Goal: Information Seeking & Learning: Learn about a topic

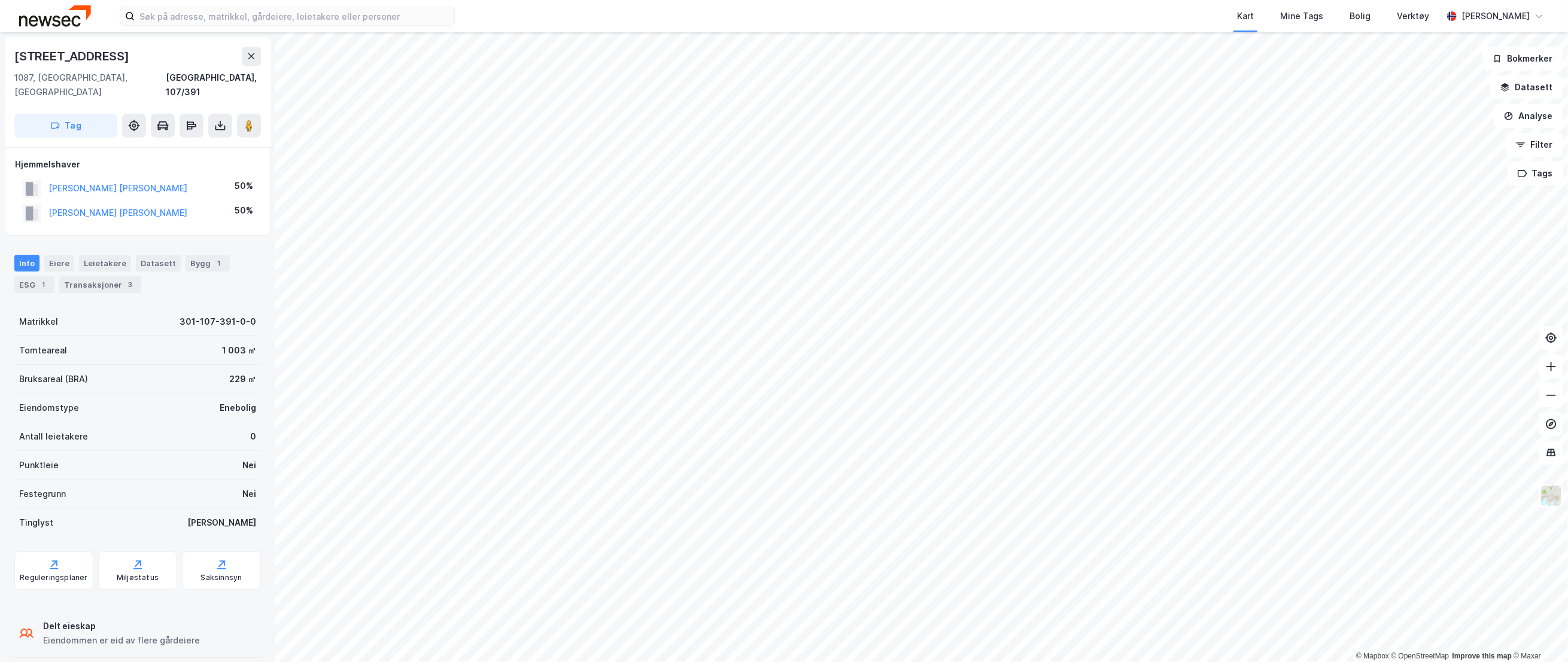
click at [134, 350] on div "Matrikkel 301-107-391-0-0 Tomteareal 1 003 ㎡ Bruksareal (BRA) 229 ㎡ Eiendomstyp…" at bounding box center [138, 423] width 247 height 230
drag, startPoint x: 134, startPoint y: 350, endPoint x: 241, endPoint y: 212, distance: 174.6
click at [241, 212] on div "Hjemmelshaver [PERSON_NAME] 50% [PERSON_NAME] [PERSON_NAME] 50%" at bounding box center [137, 191] width 266 height 89
click at [191, 255] on div "Bygg 1" at bounding box center [207, 263] width 44 height 16
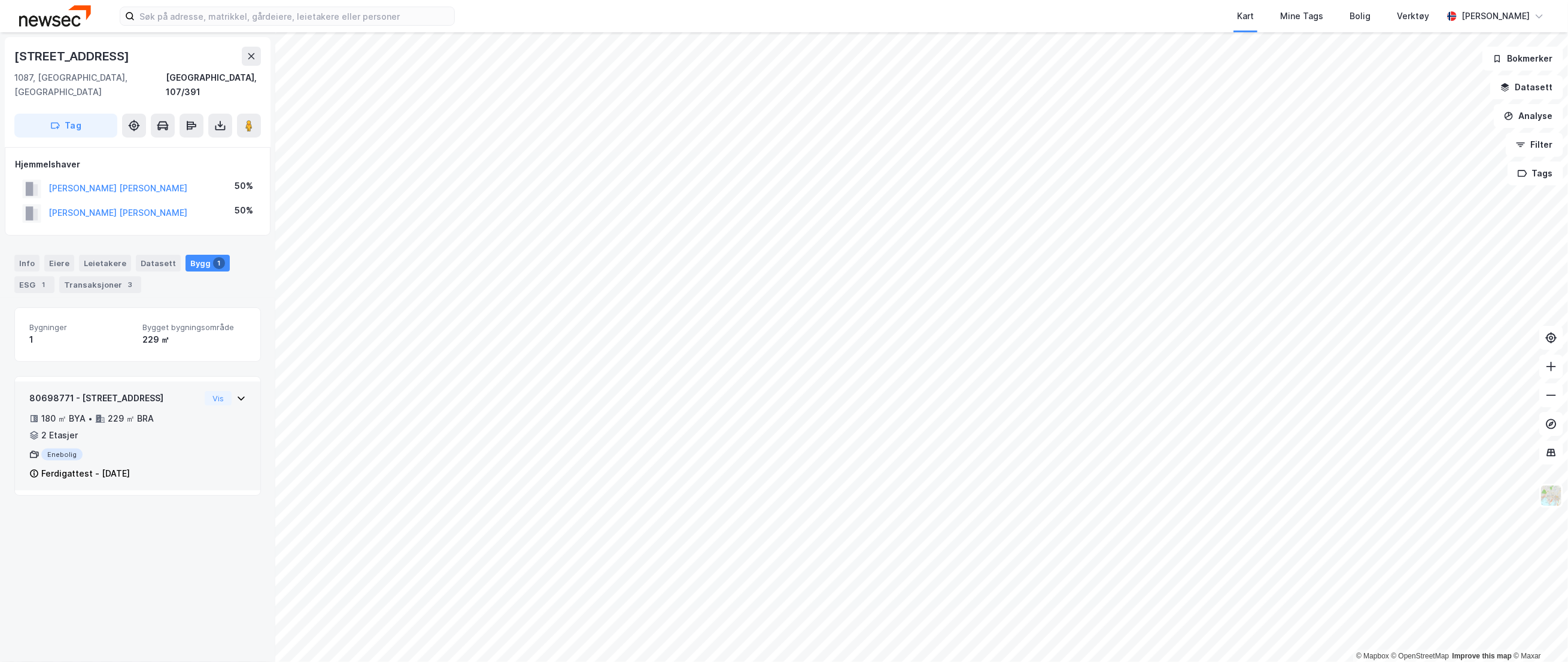
click at [174, 392] on div "80698771 - [STREET_ADDRESS]" at bounding box center [114, 399] width 171 height 15
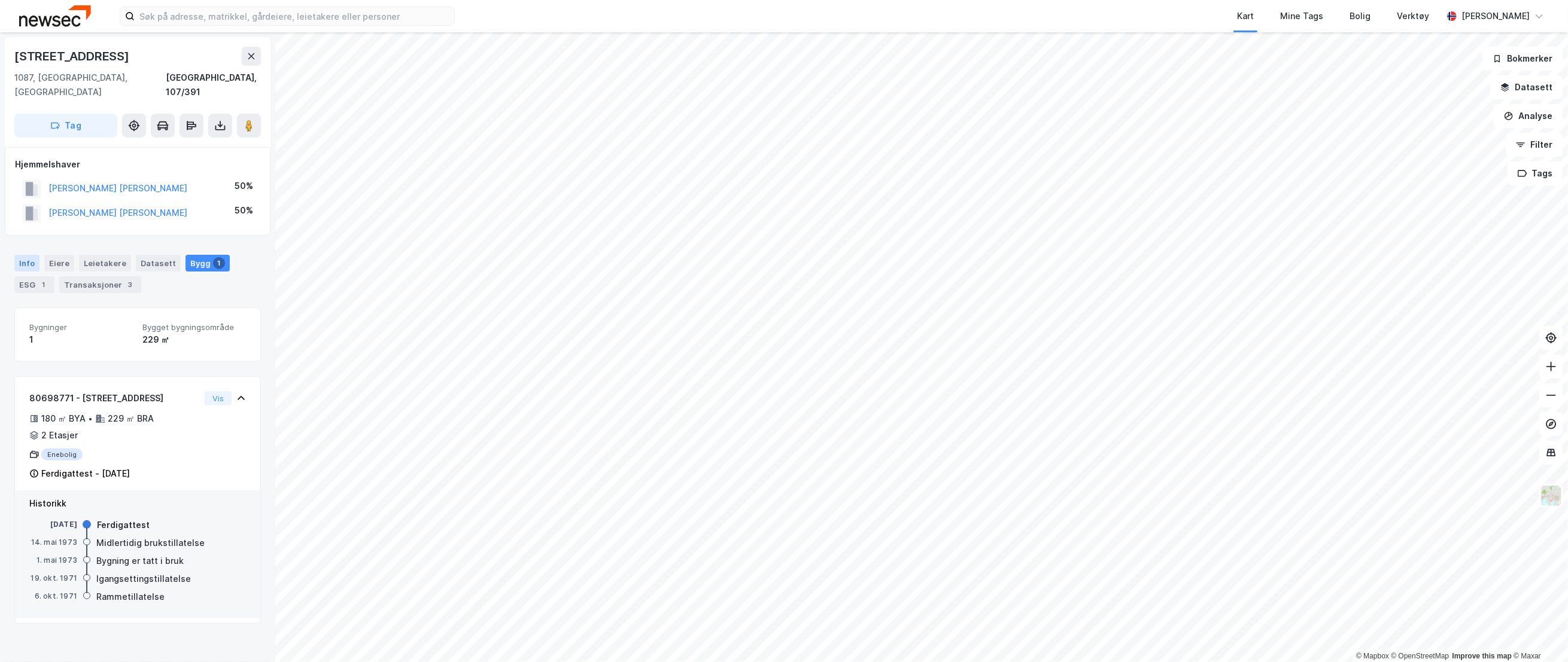
click at [32, 255] on div "Info" at bounding box center [27, 263] width 26 height 16
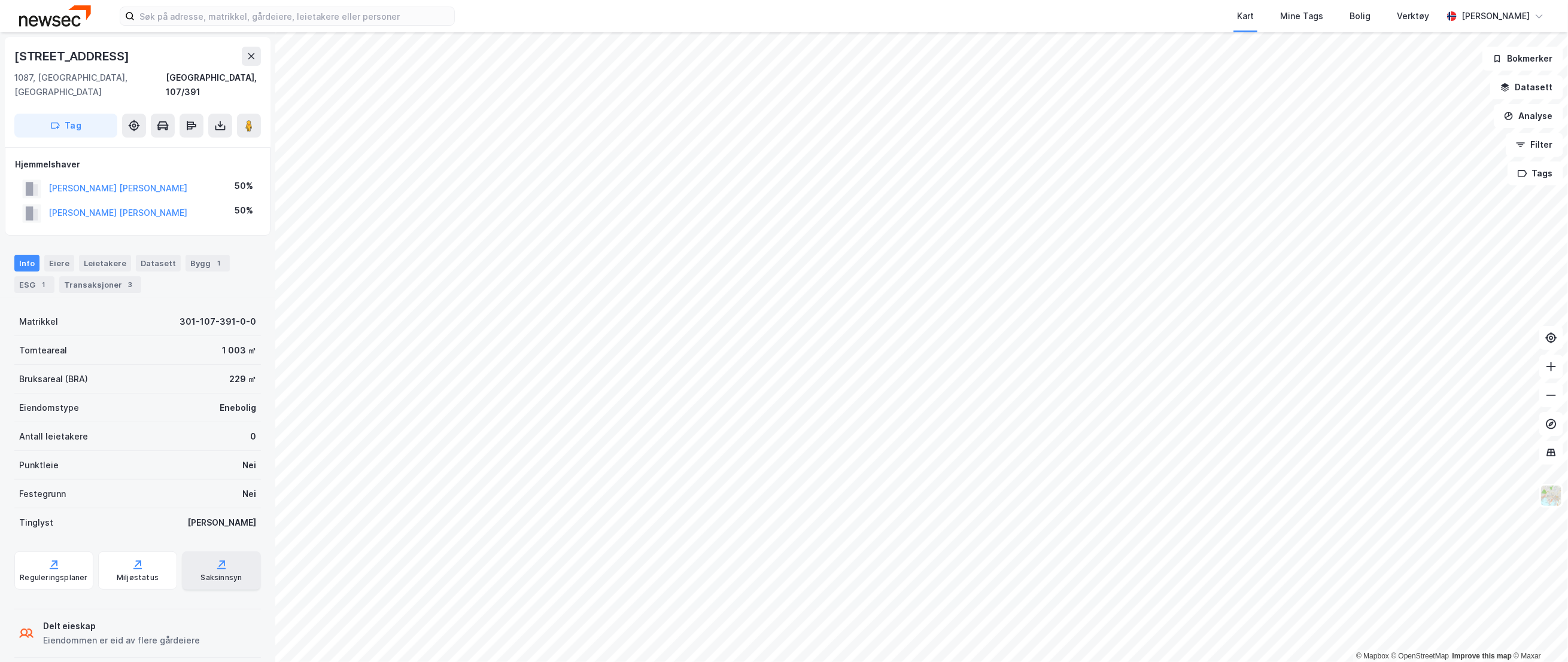
click at [205, 573] on div "Saksinnsyn" at bounding box center [221, 578] width 41 height 9
click at [201, 255] on div "Bygg 1" at bounding box center [207, 263] width 44 height 16
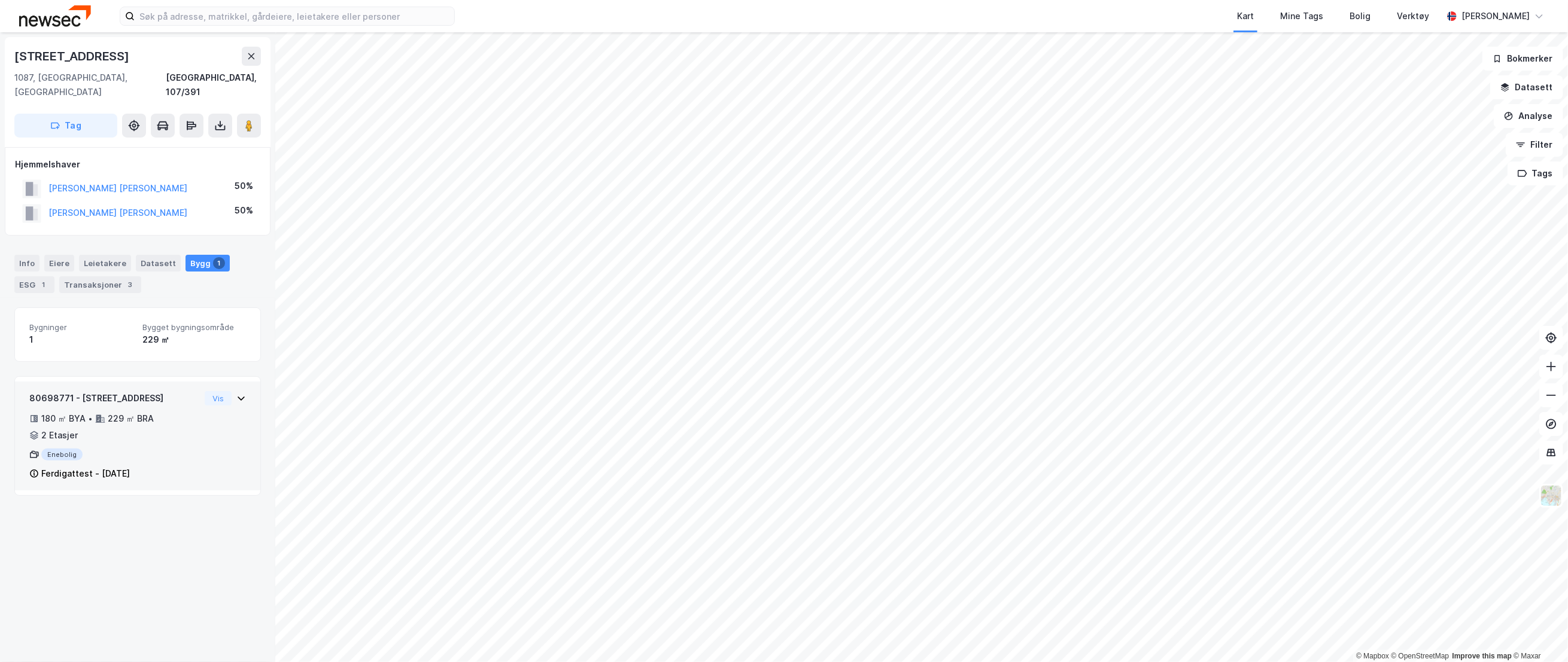
click at [123, 392] on div "80698771 - [STREET_ADDRESS]" at bounding box center [114, 399] width 171 height 15
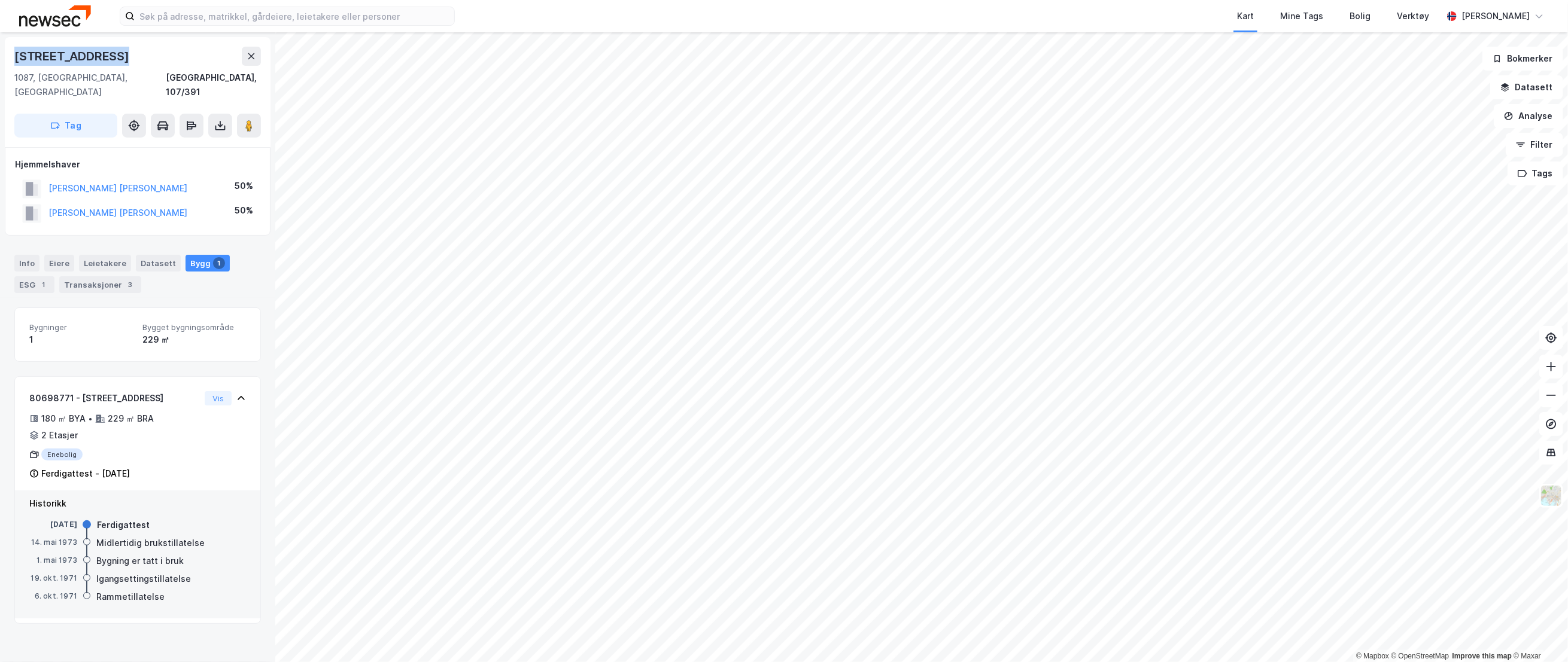
drag, startPoint x: 143, startPoint y: 60, endPoint x: 9, endPoint y: 52, distance: 134.2
click at [9, 52] on div "[STREET_ADDRESS]" at bounding box center [137, 92] width 266 height 110
copy div "[STREET_ADDRESS]"
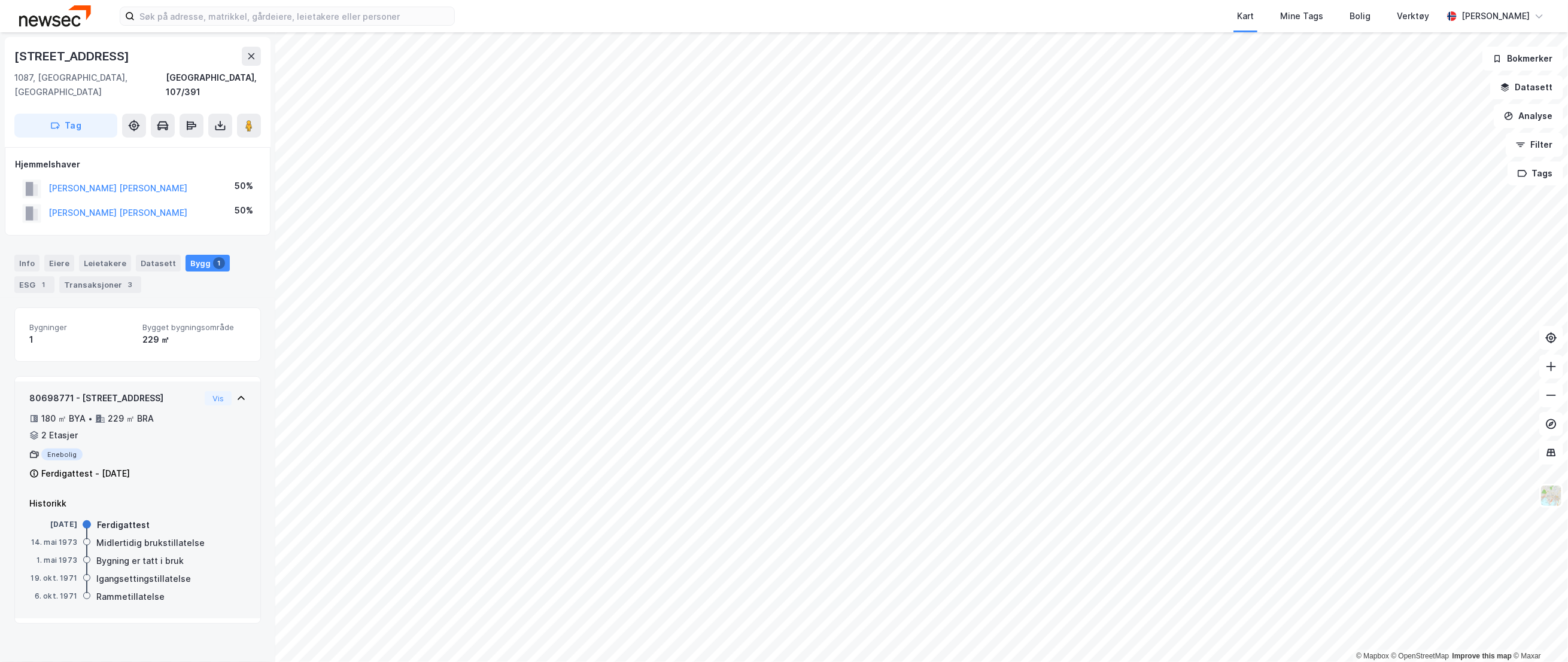
click at [62, 449] on div "Enebolig" at bounding box center [114, 455] width 171 height 12
click at [212, 392] on button "Vis" at bounding box center [217, 399] width 26 height 15
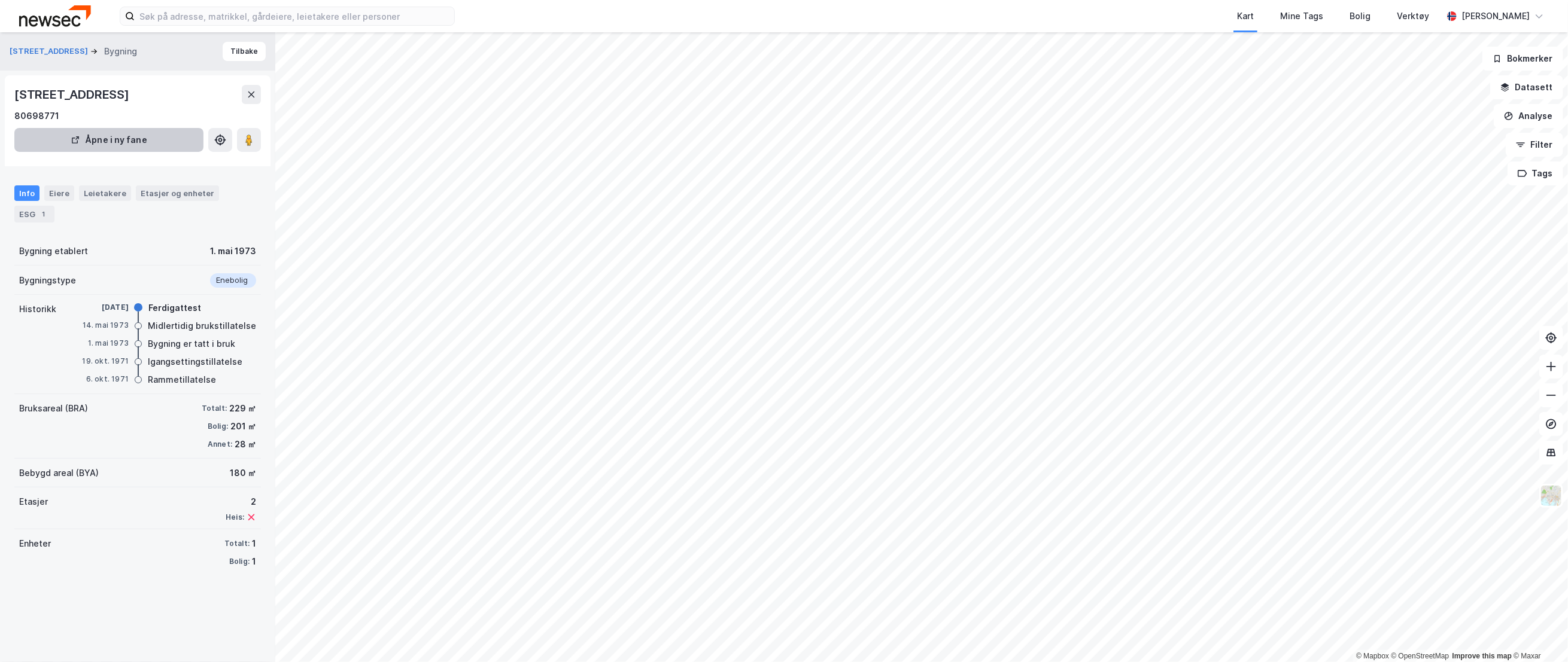
click at [120, 134] on button "Åpne i ny fane" at bounding box center [109, 140] width 189 height 24
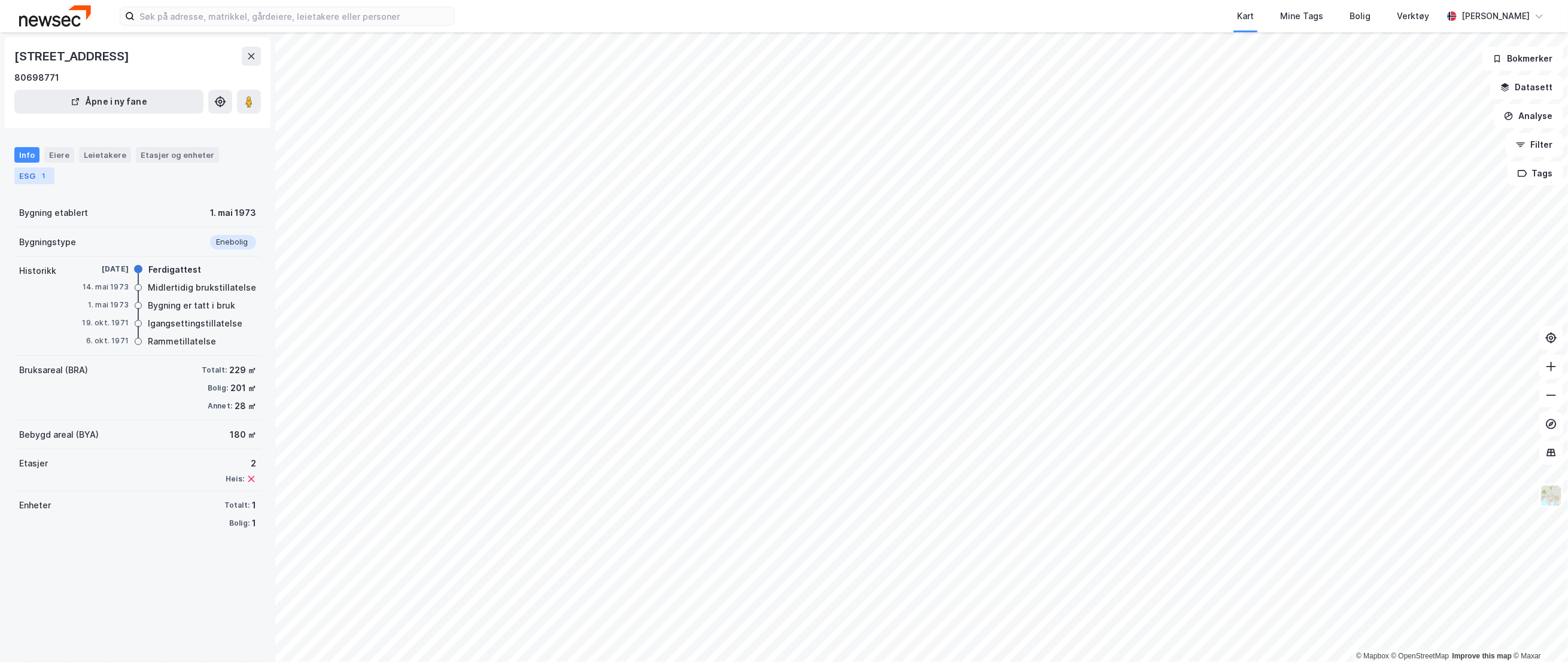
click at [50, 177] on div "ESG 1" at bounding box center [35, 175] width 40 height 16
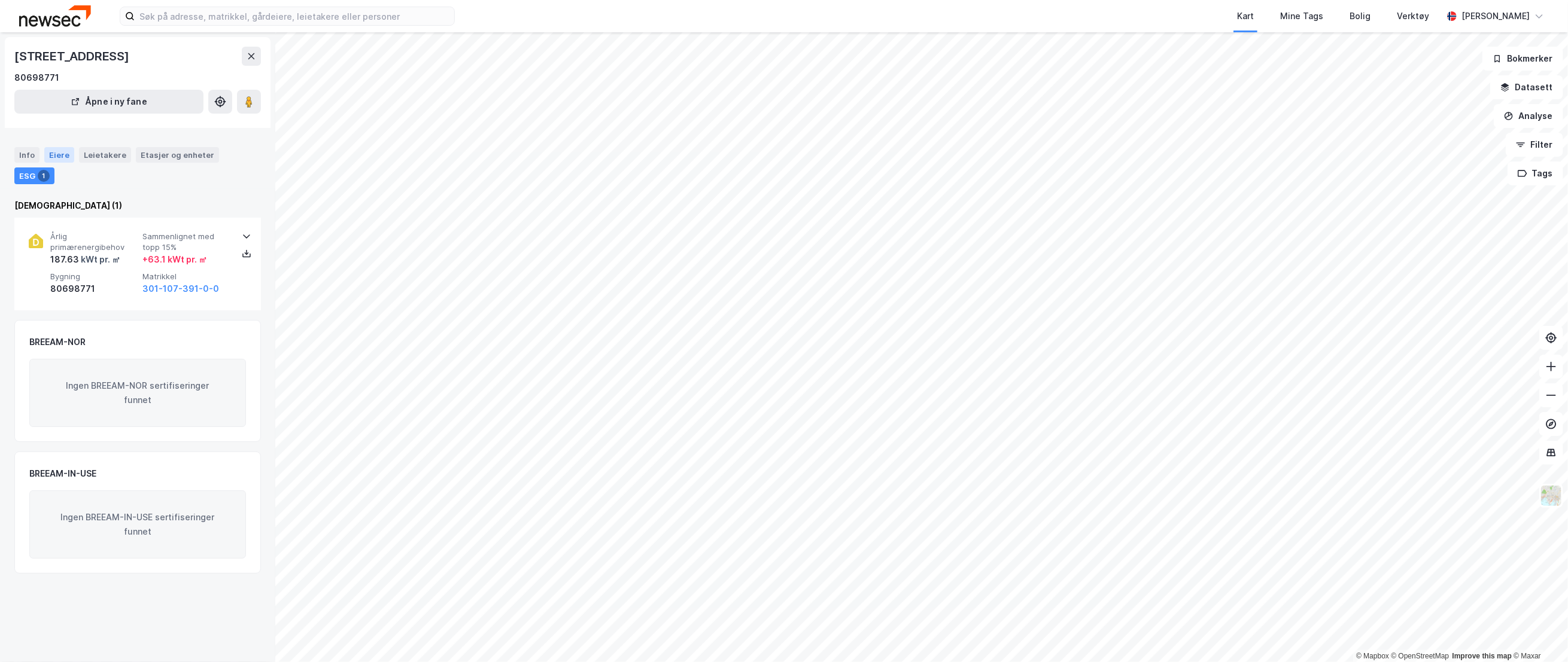
click at [53, 159] on div "Eiere" at bounding box center [58, 154] width 30 height 16
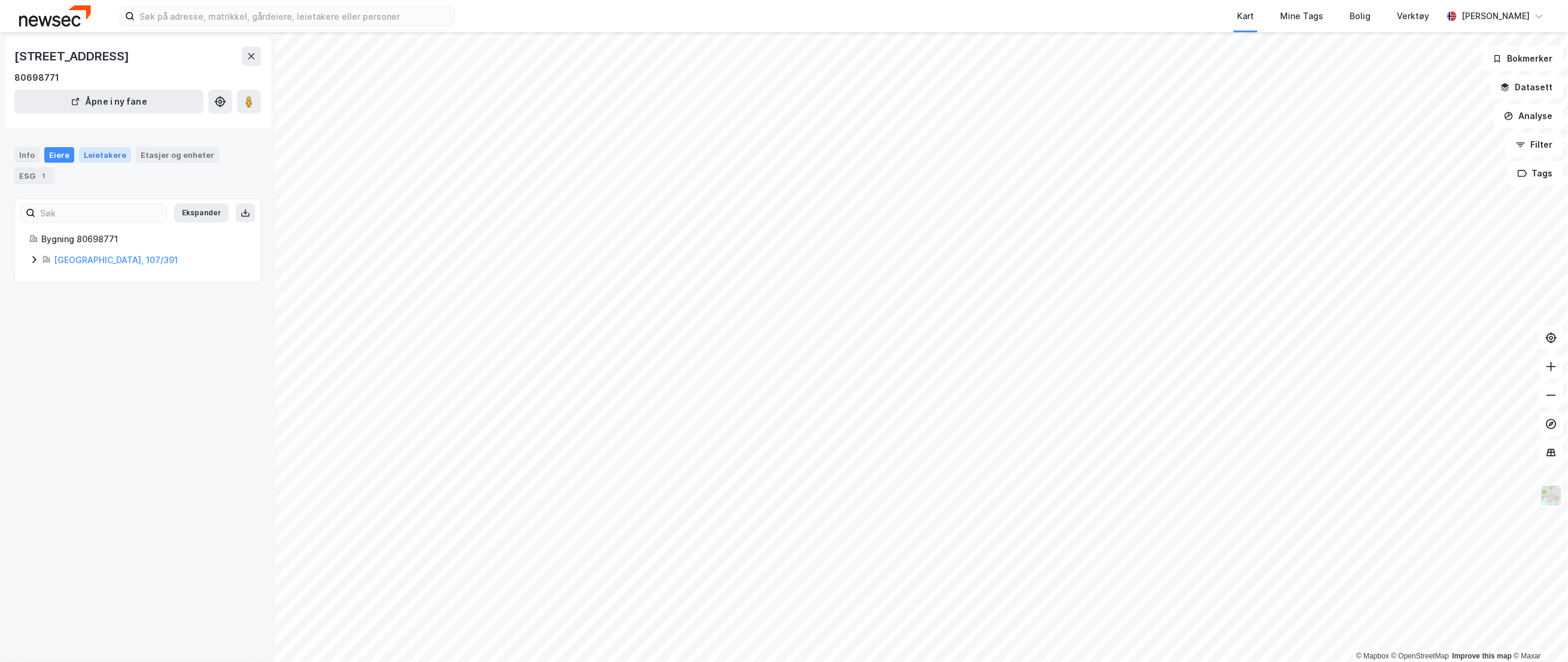
click at [95, 157] on div "Leietakere" at bounding box center [105, 154] width 52 height 16
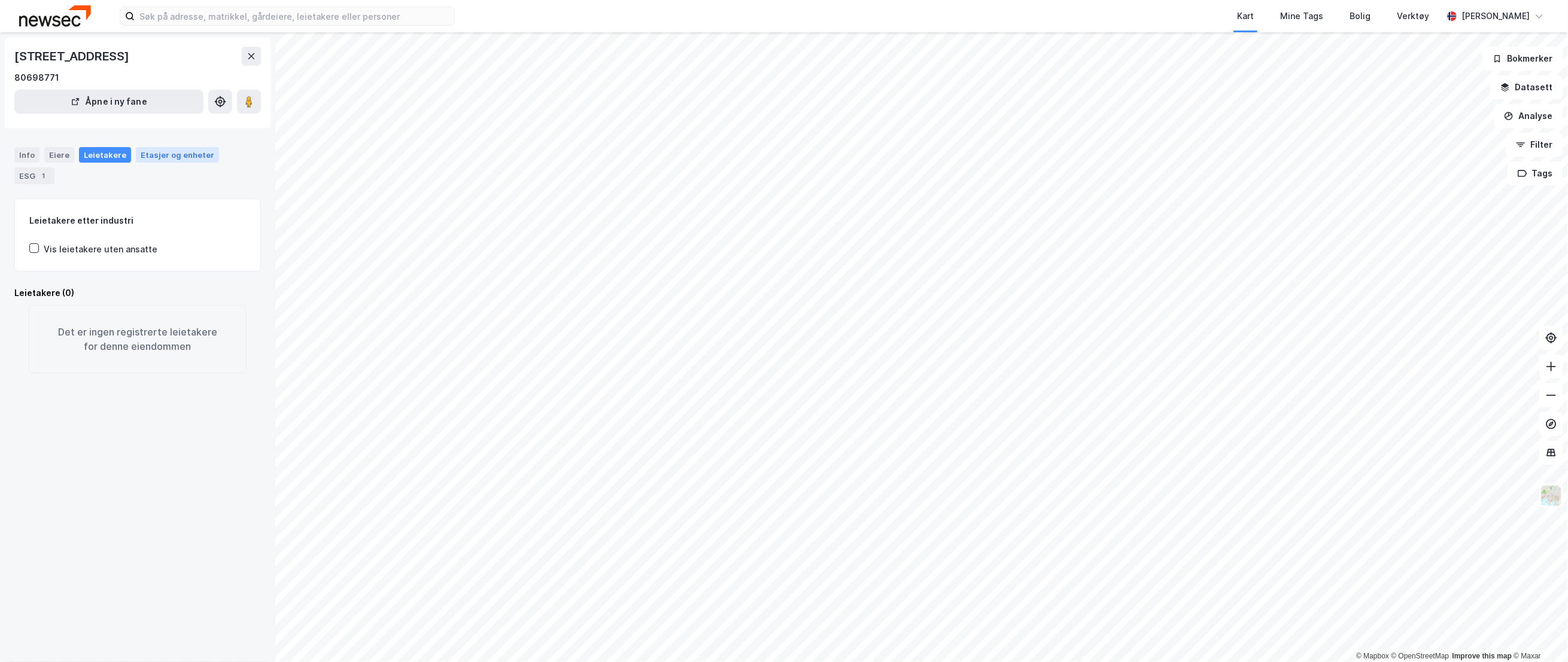
click at [173, 159] on div "Etasjer og enheter" at bounding box center [177, 155] width 74 height 11
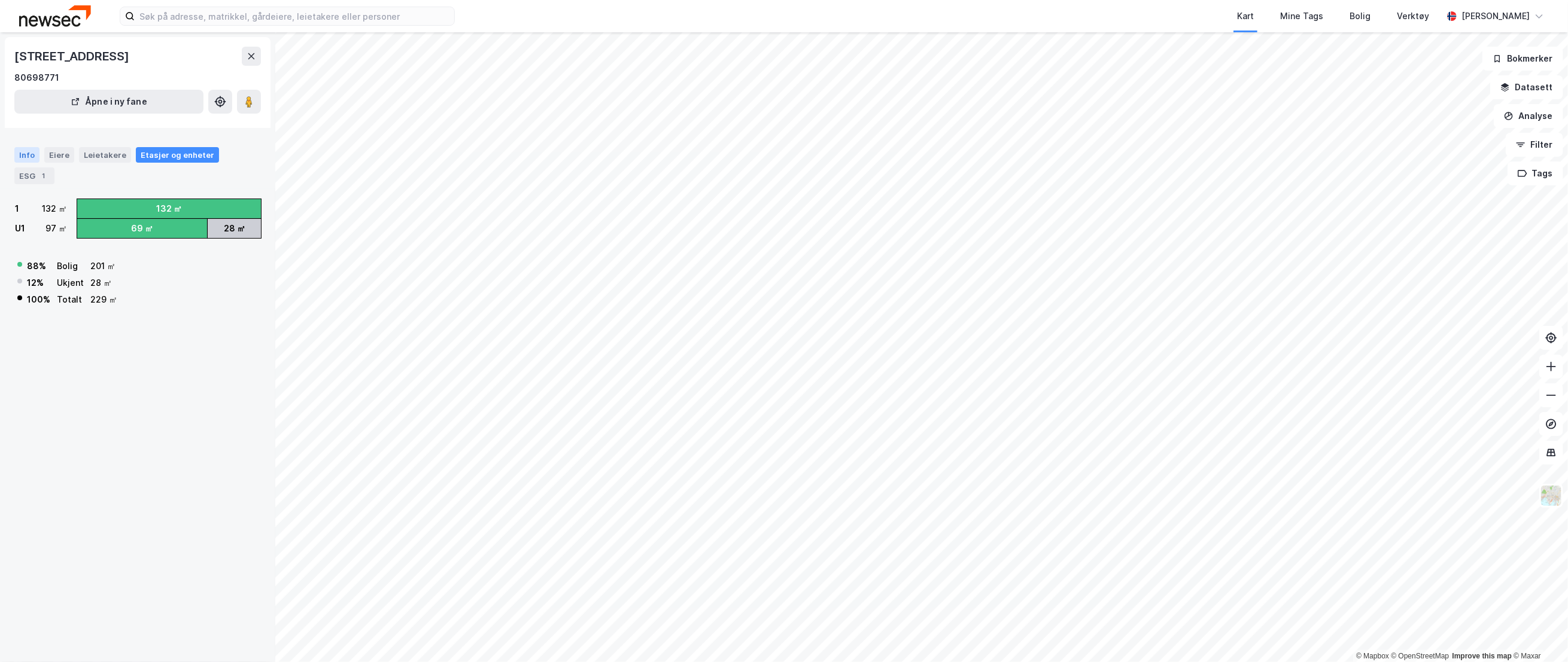
click at [24, 153] on div "Info" at bounding box center [27, 154] width 26 height 16
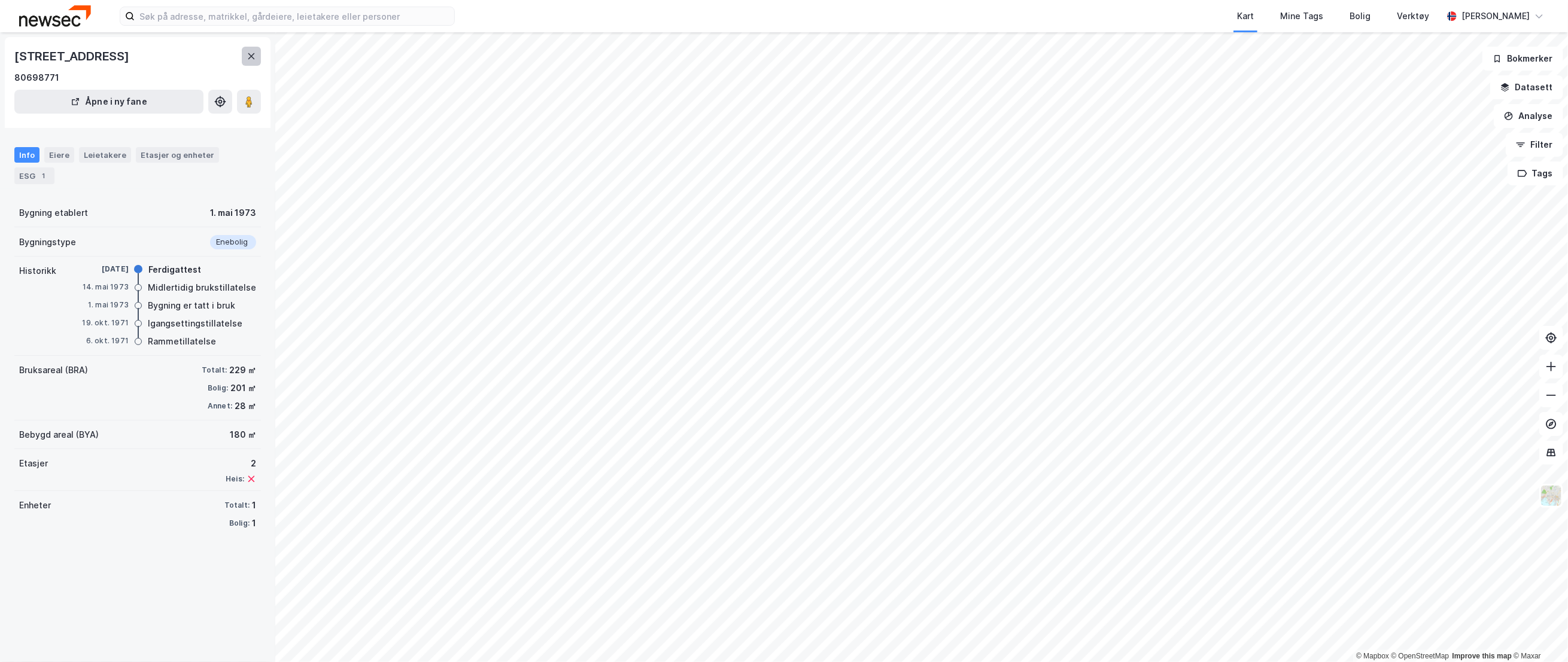
click at [247, 58] on icon at bounding box center [251, 56] width 9 height 9
